Goal: Transaction & Acquisition: Purchase product/service

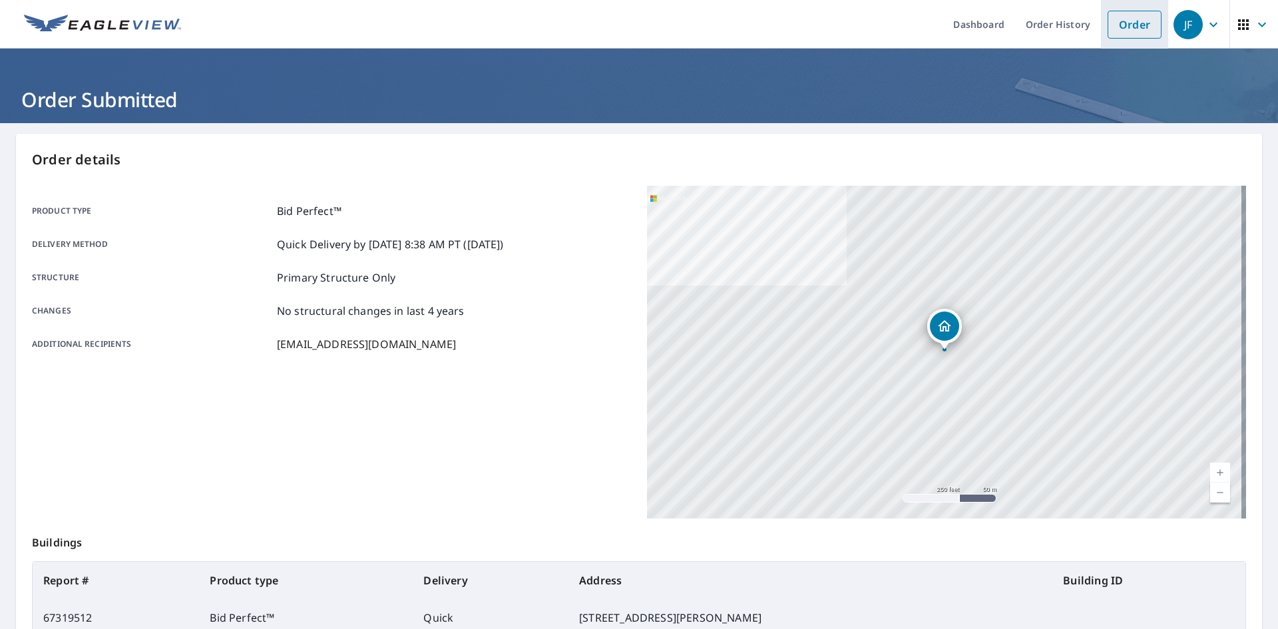
click at [1122, 30] on link "Order" at bounding box center [1135, 25] width 54 height 28
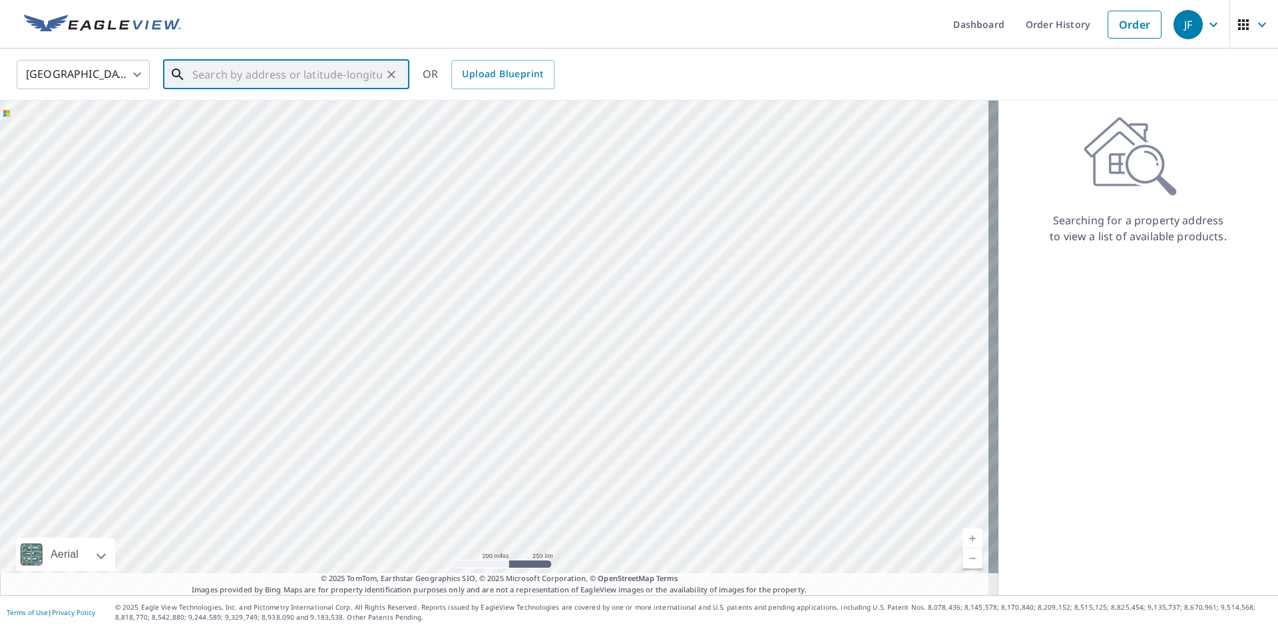
paste input "[STREET_ADDRESS]"
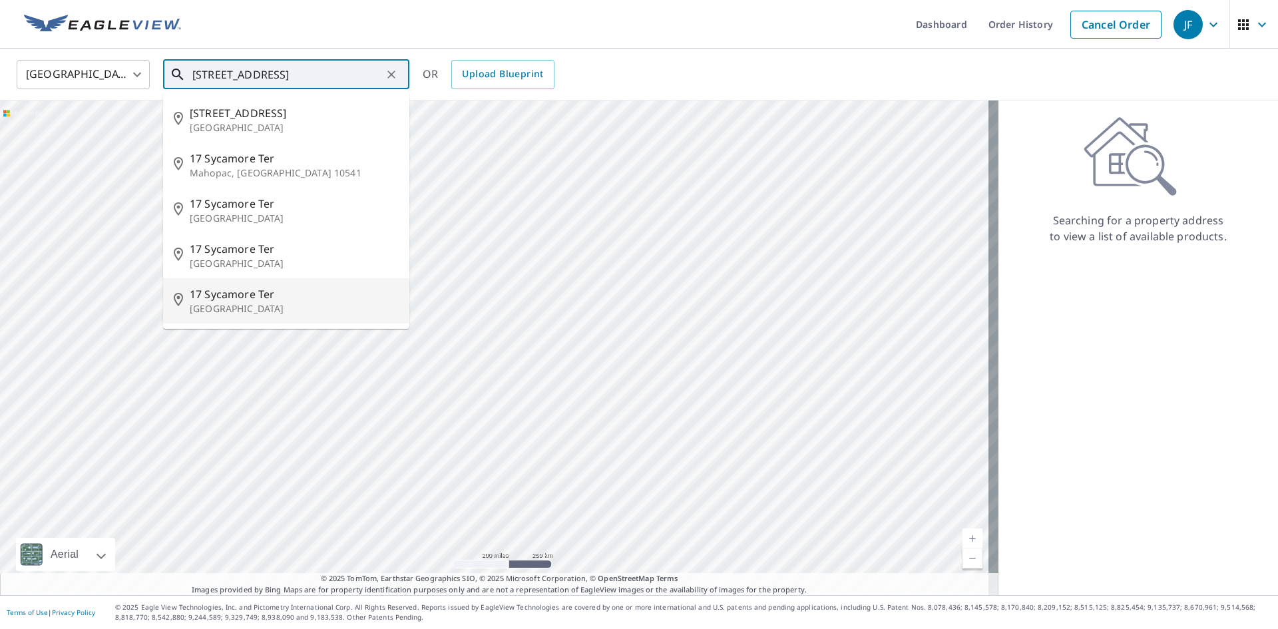
click at [285, 302] on p "[GEOGRAPHIC_DATA]" at bounding box center [294, 308] width 209 height 13
type input "[STREET_ADDRESS]"
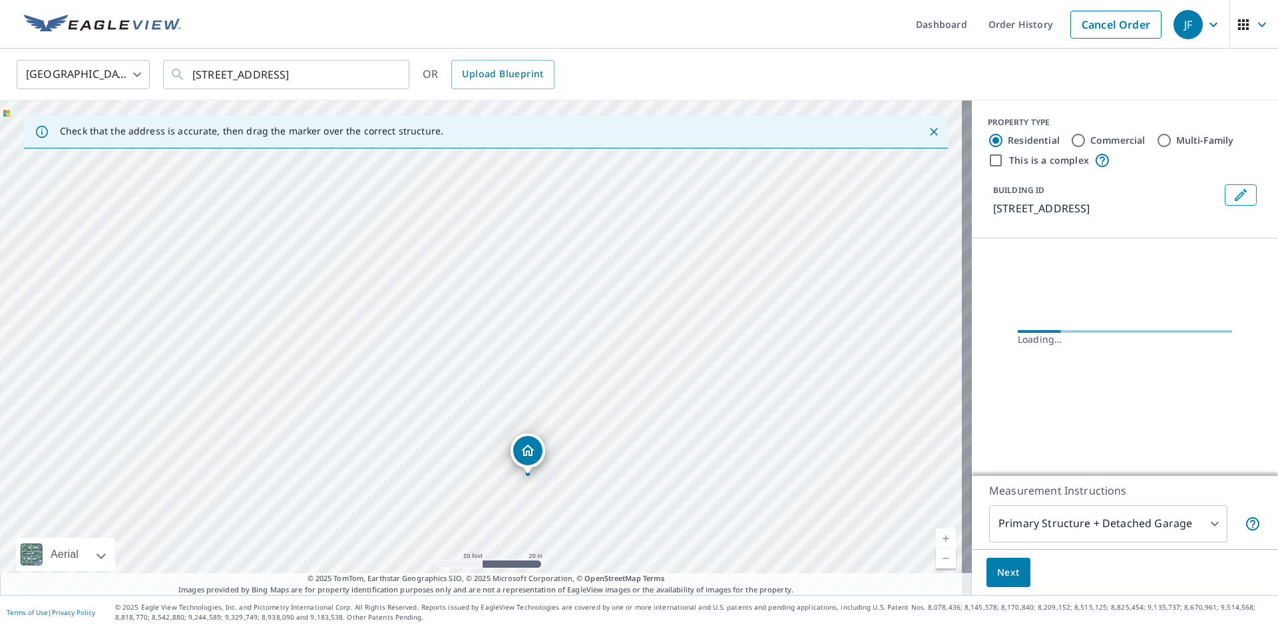
click at [535, 455] on icon "Dropped pin, building 1, Residential property, 17 Sycamore Ter Livingston, NJ 0…" at bounding box center [528, 451] width 16 height 16
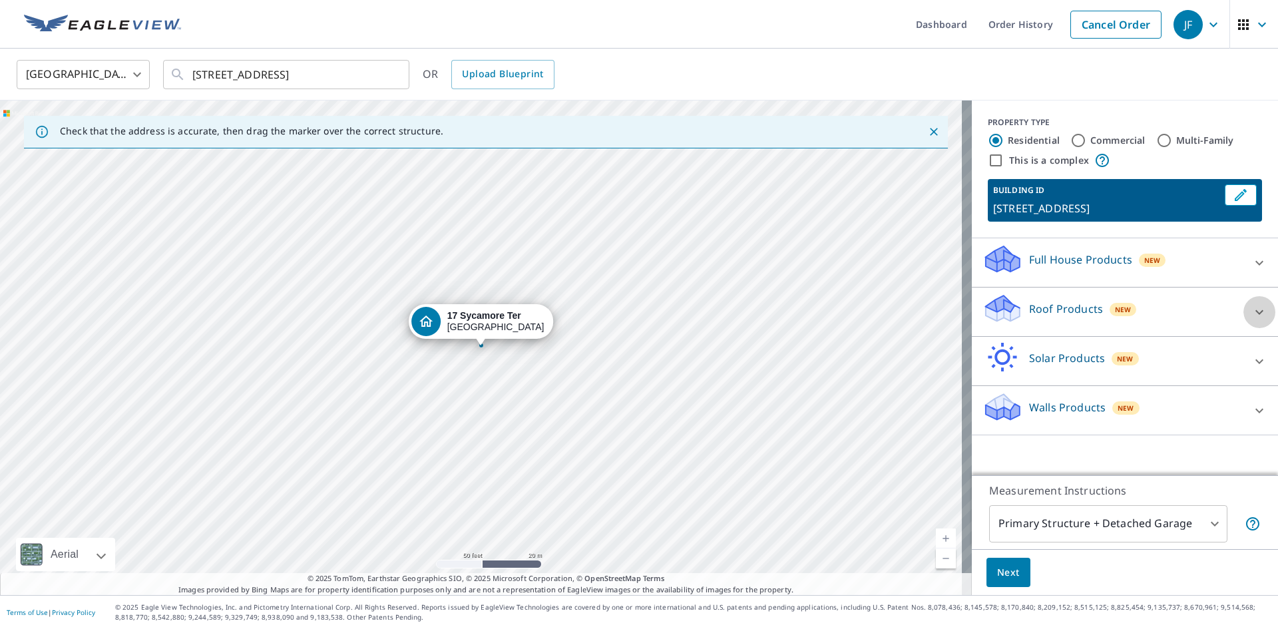
click at [1259, 316] on div at bounding box center [1260, 312] width 32 height 32
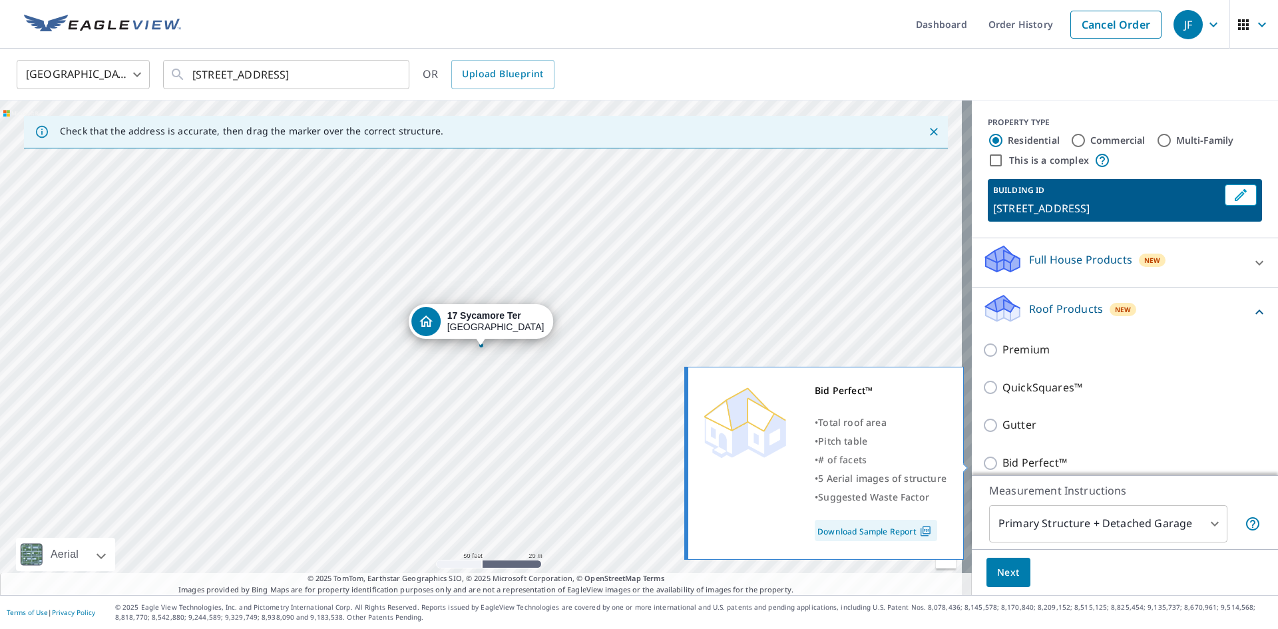
click at [983, 462] on input "Bid Perfect™" at bounding box center [993, 463] width 20 height 16
checkbox input "true"
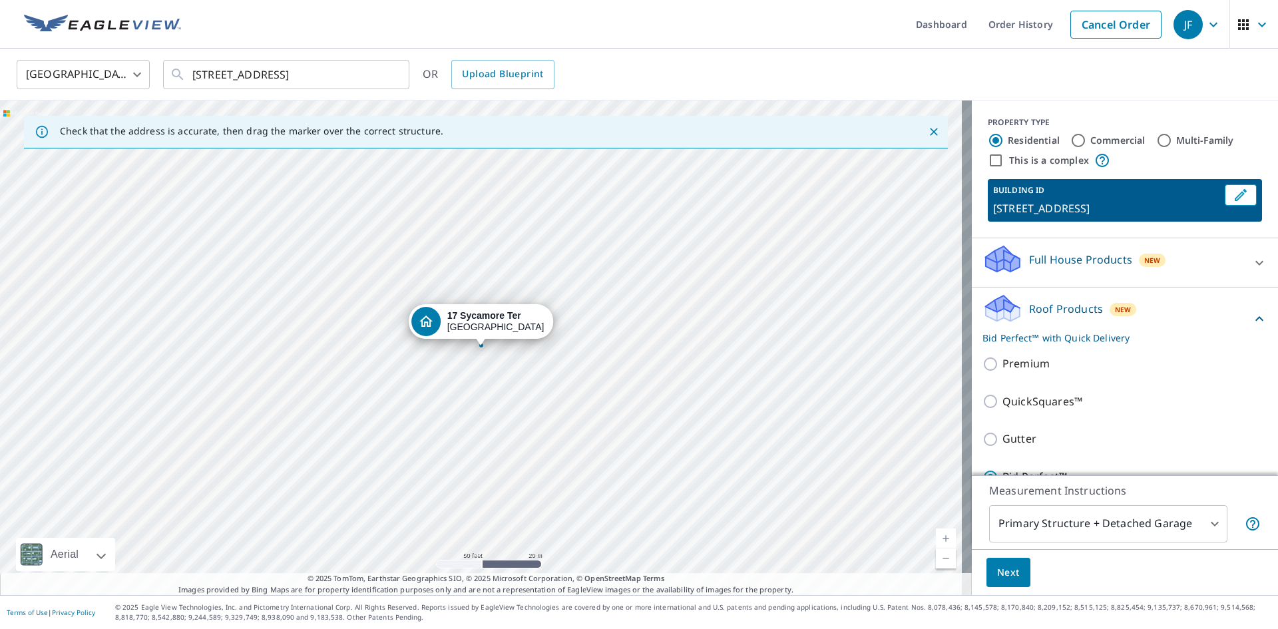
click at [1200, 531] on body "JF JF Dashboard Order History Cancel Order JF [GEOGRAPHIC_DATA] [GEOGRAPHIC_DAT…" at bounding box center [639, 314] width 1278 height 629
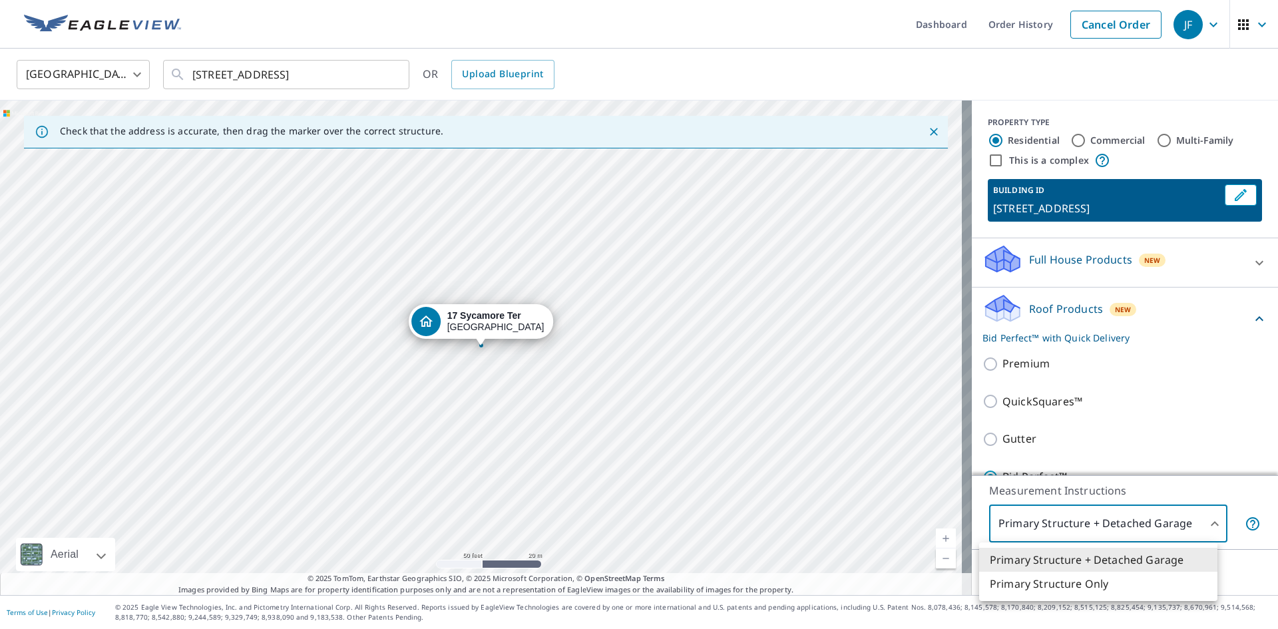
click at [1106, 582] on li "Primary Structure Only" at bounding box center [1098, 584] width 238 height 24
type input "2"
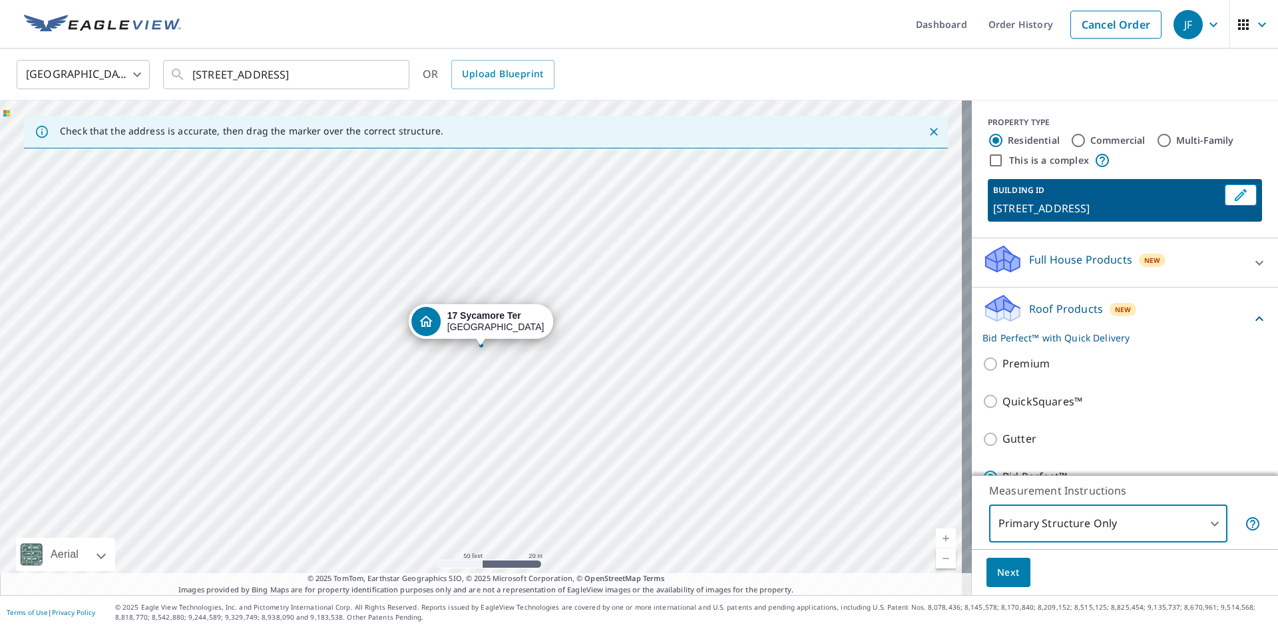
click at [997, 573] on span "Next" at bounding box center [1008, 573] width 23 height 17
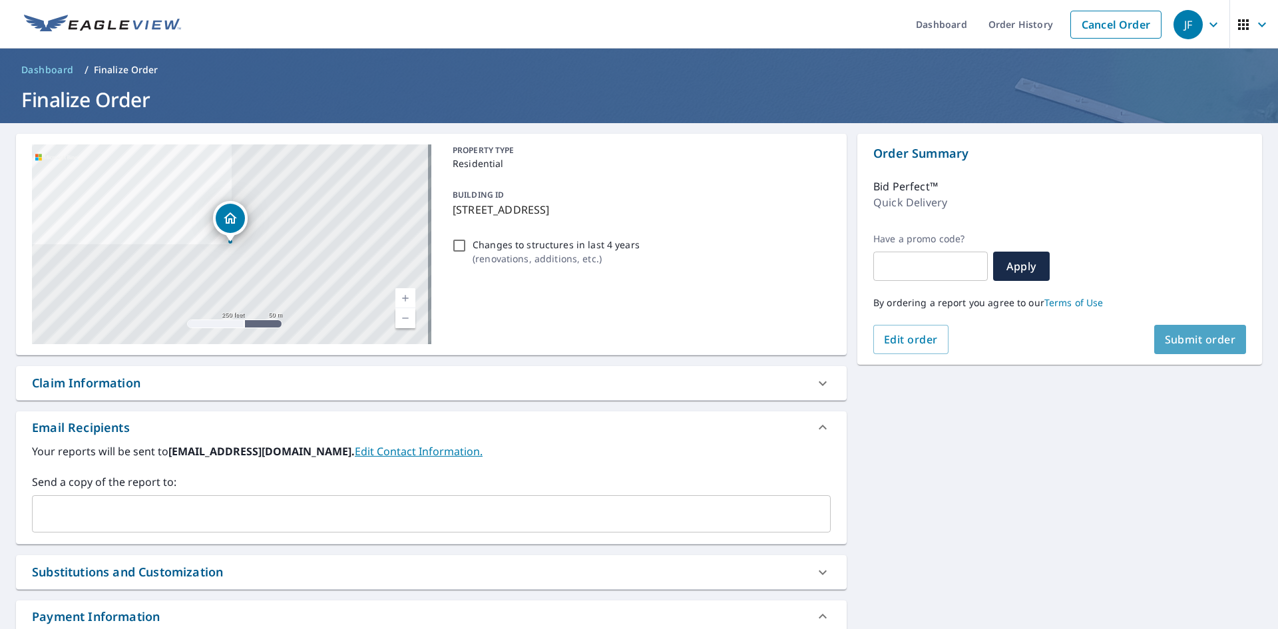
click at [1154, 335] on button "Submit order" at bounding box center [1200, 339] width 93 height 29
